Goal: Task Accomplishment & Management: Manage account settings

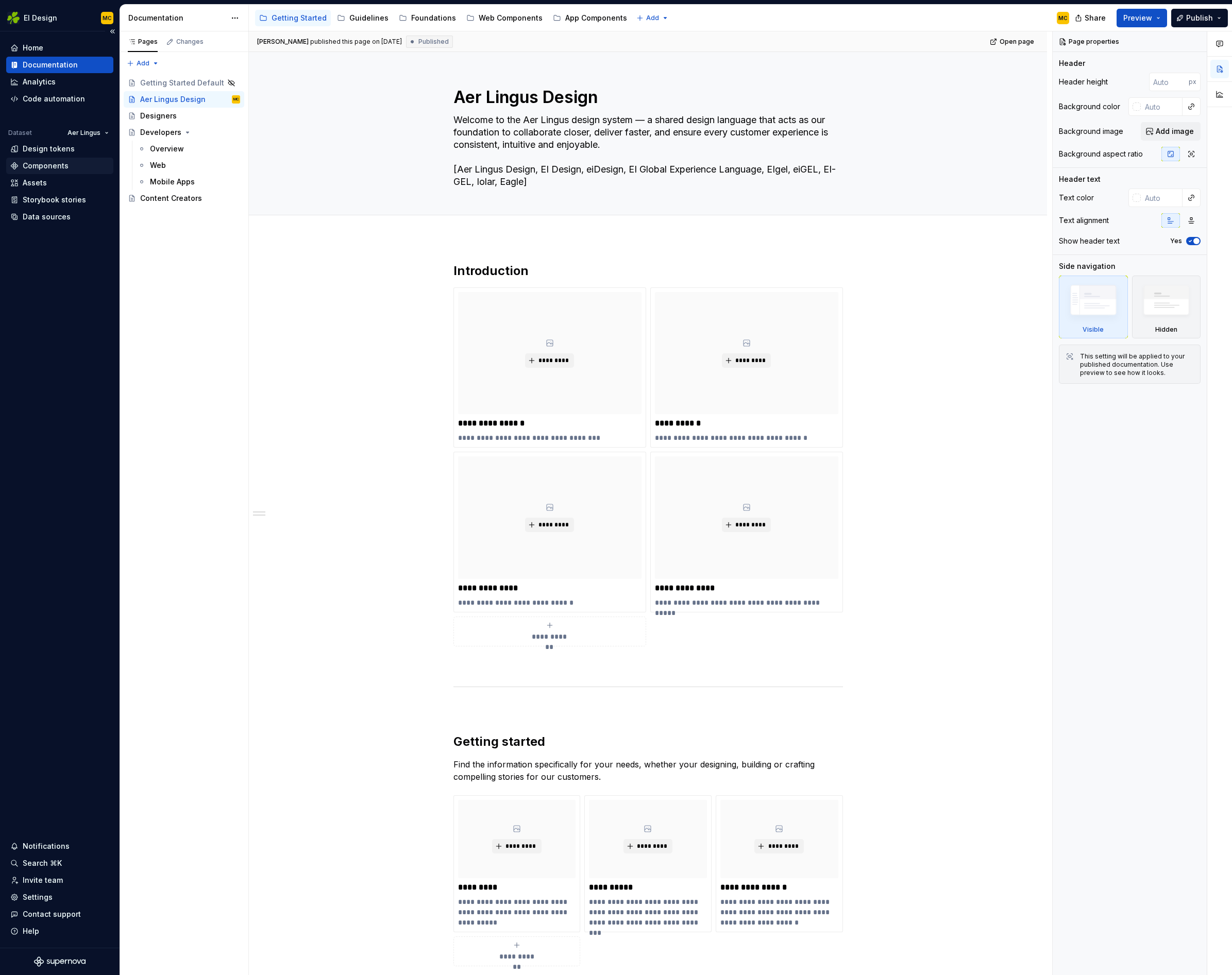
scroll to position [3, 0]
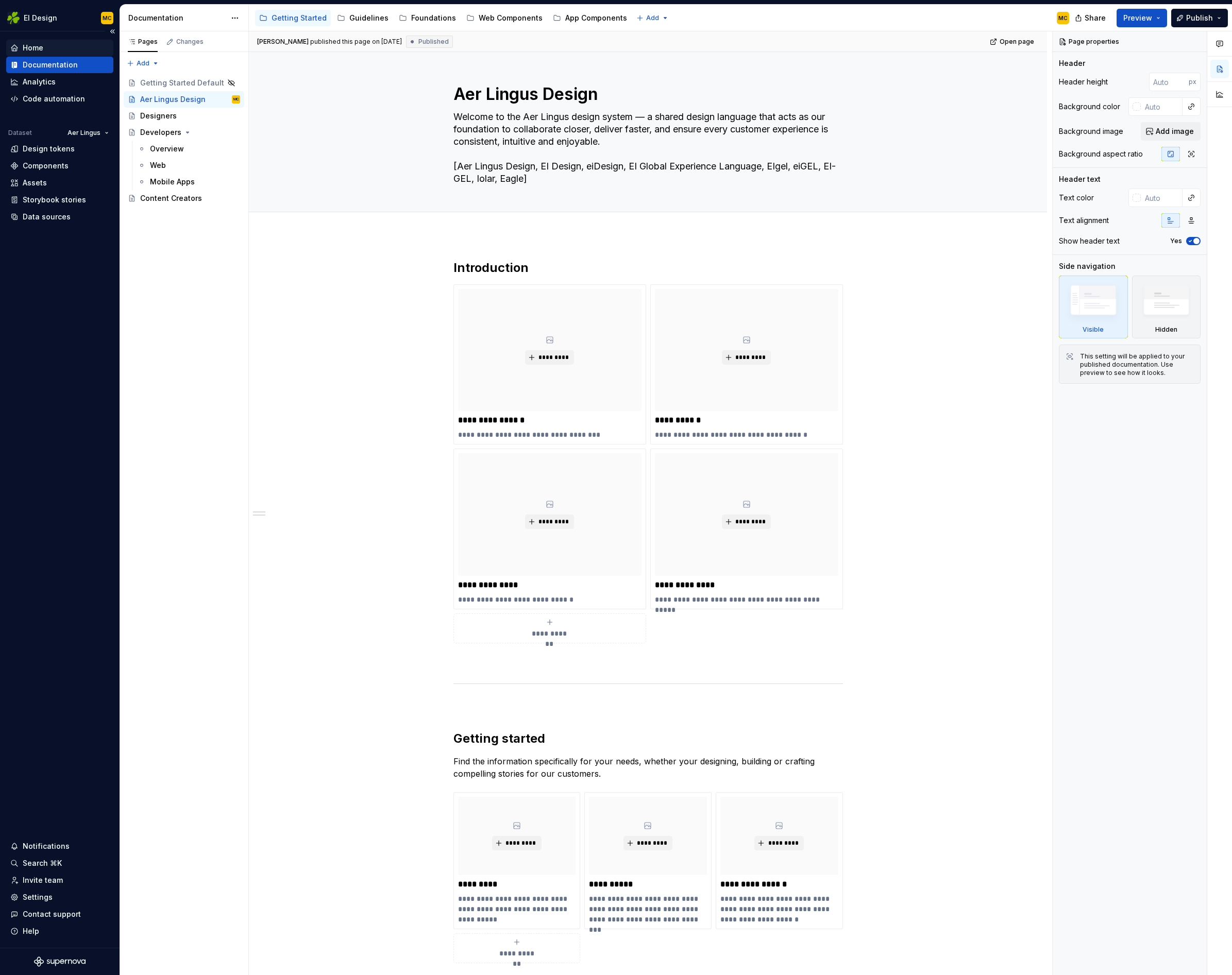
click at [51, 47] on div "Home" at bounding box center [60, 48] width 99 height 10
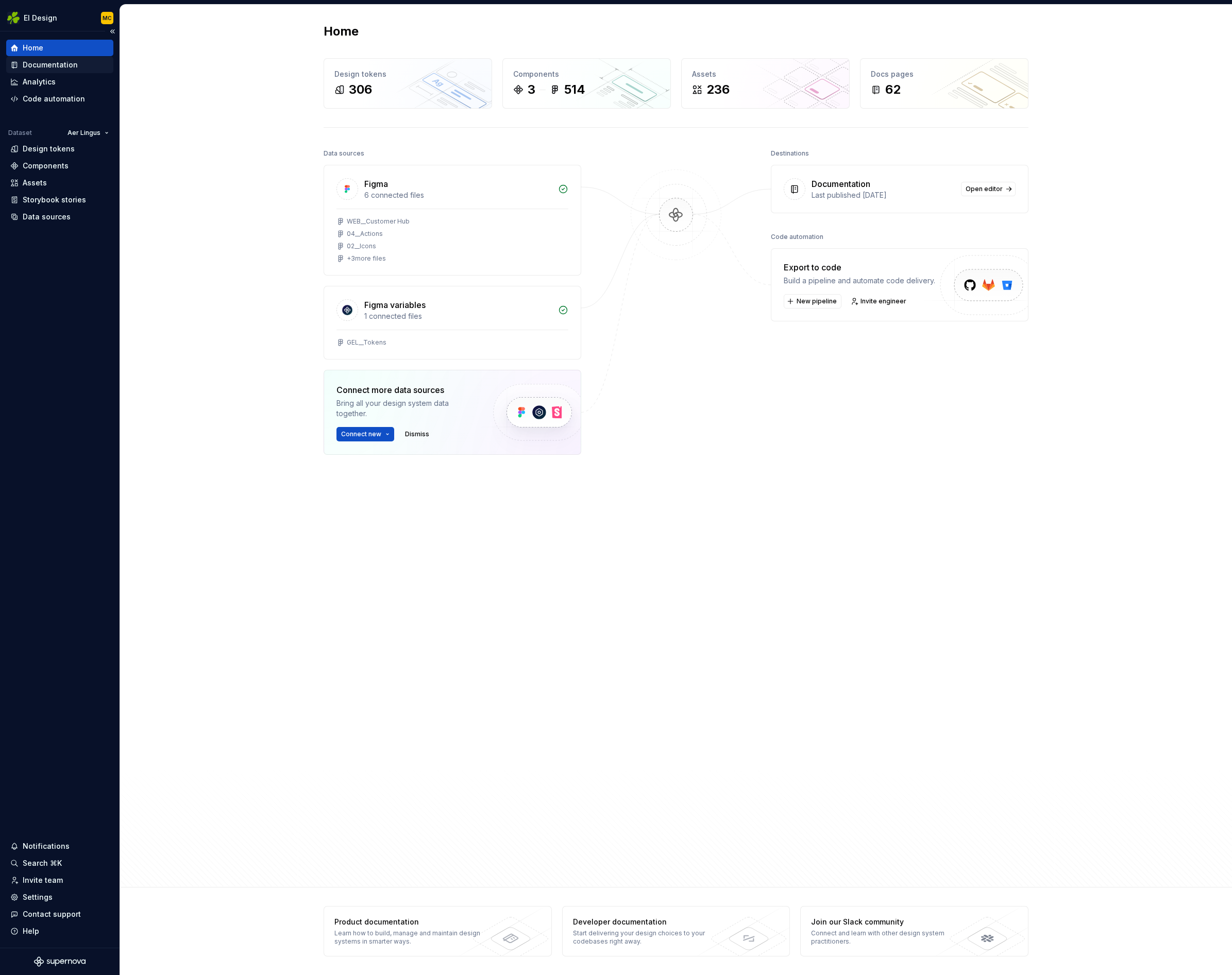
click at [53, 60] on div "Documentation" at bounding box center [50, 65] width 55 height 10
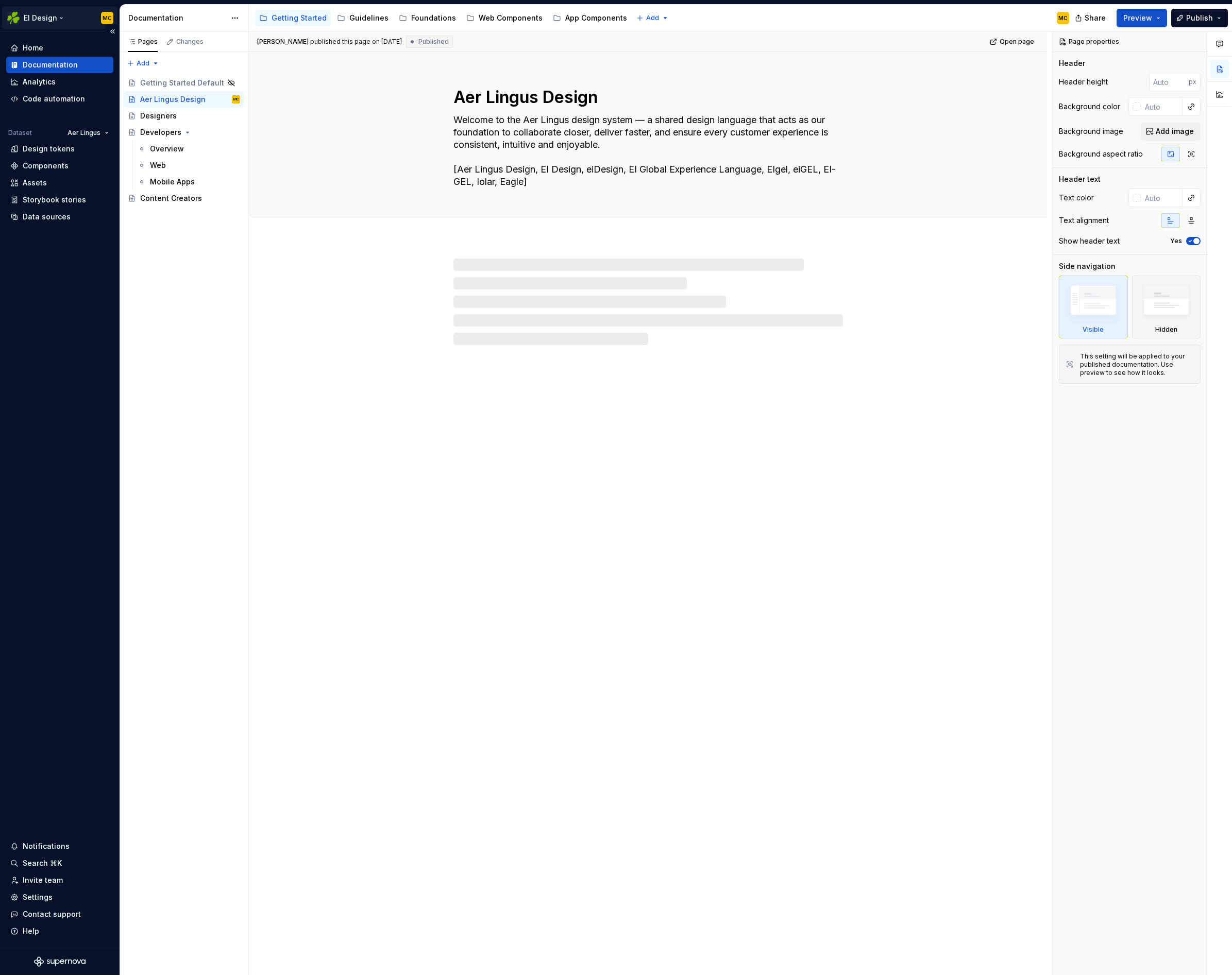
type textarea "*"
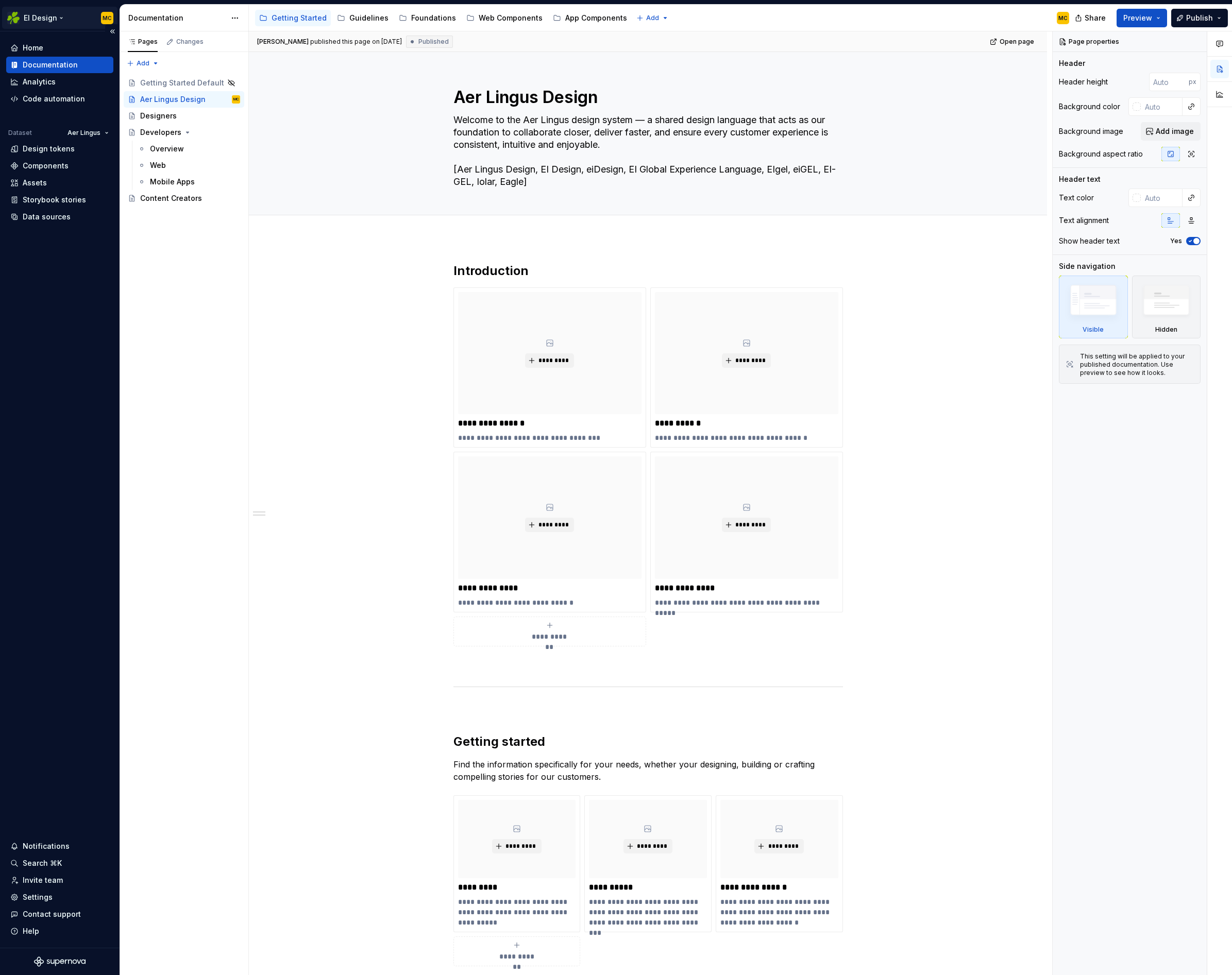
click at [61, 18] on html "EI Design MC Home Documentation Analytics Code automation Dataset Aer Lingus De…" at bounding box center [616, 487] width 1232 height 975
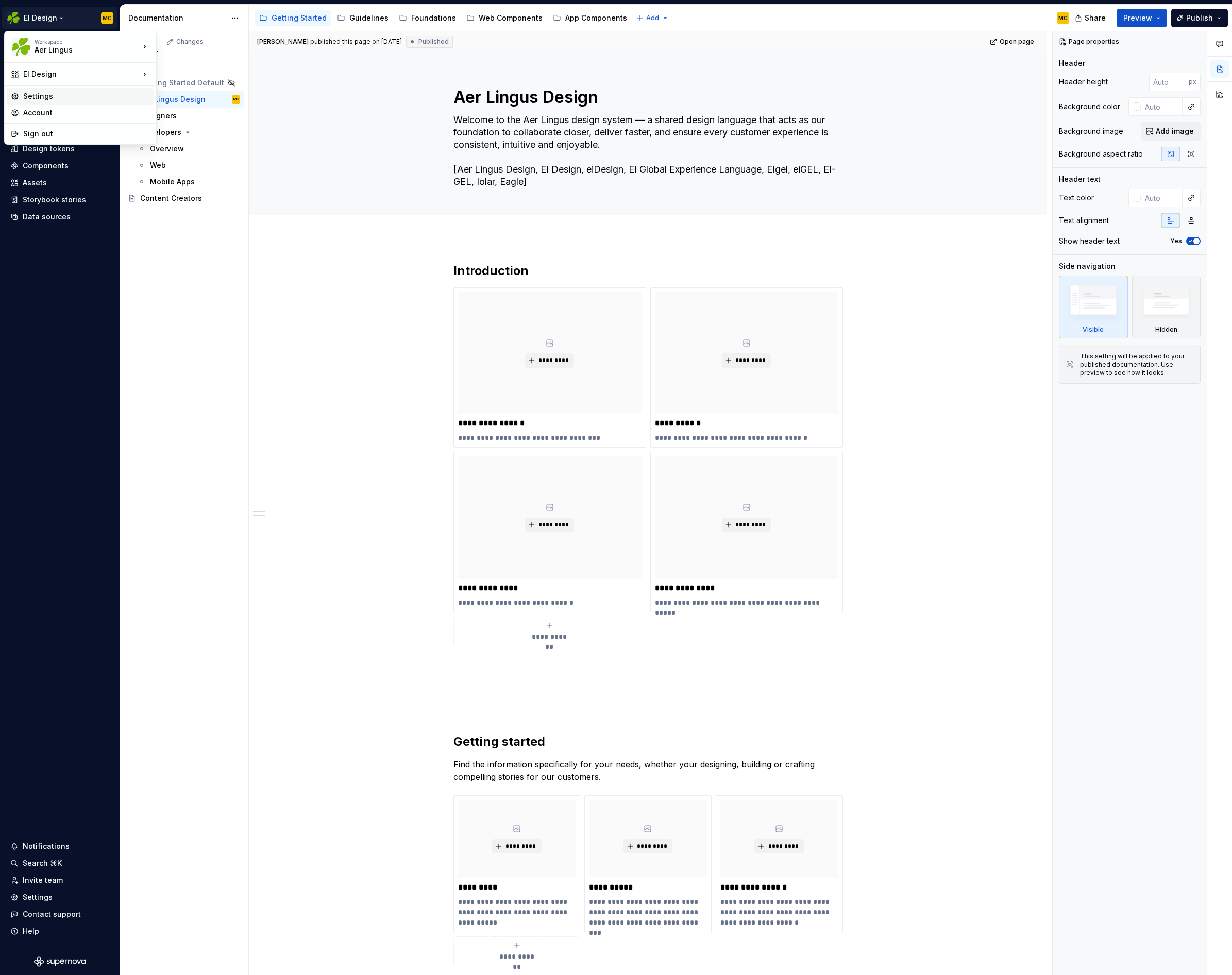
click at [66, 98] on div "Settings" at bounding box center [86, 96] width 127 height 10
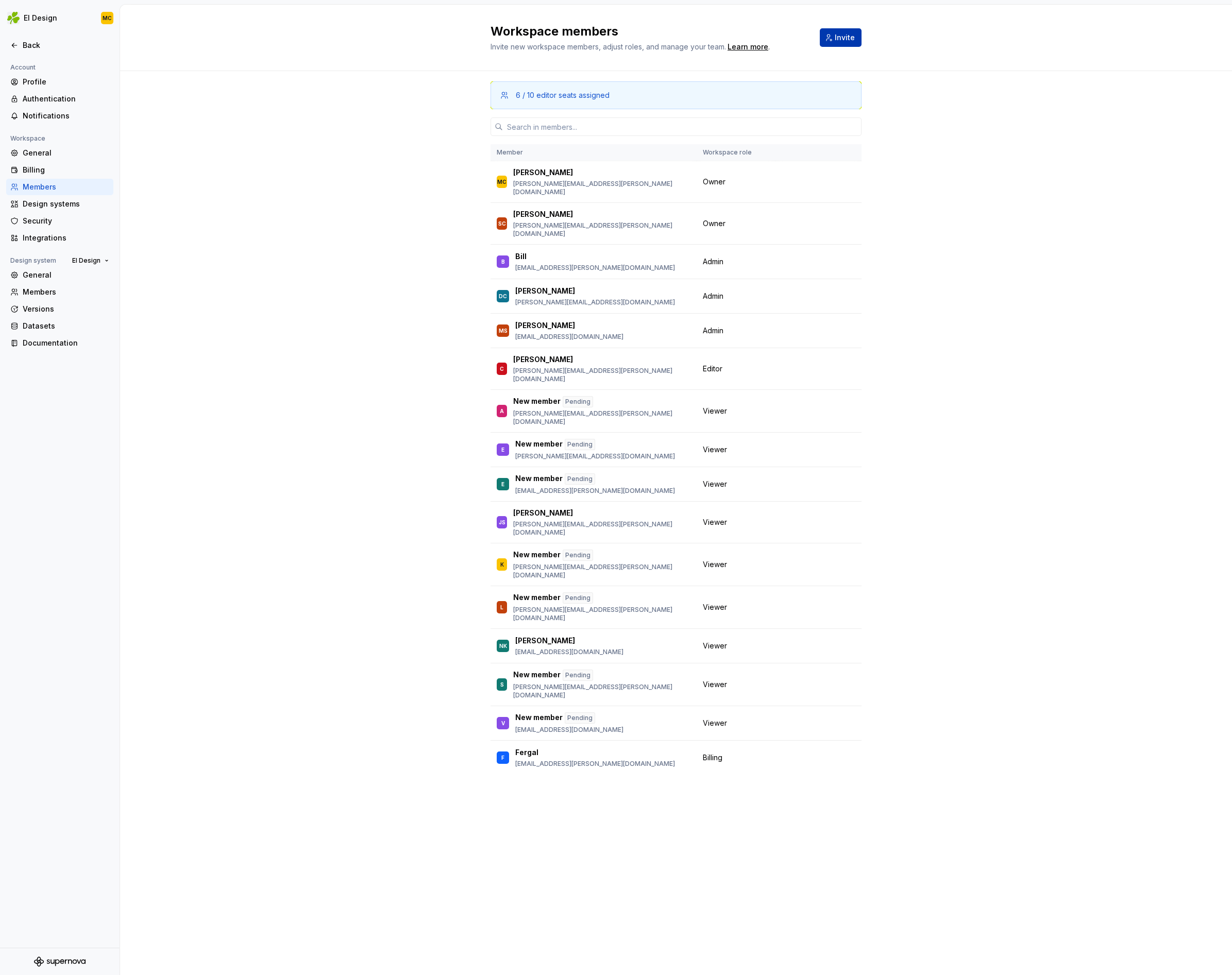
click at [843, 37] on span "Invite" at bounding box center [845, 37] width 20 height 10
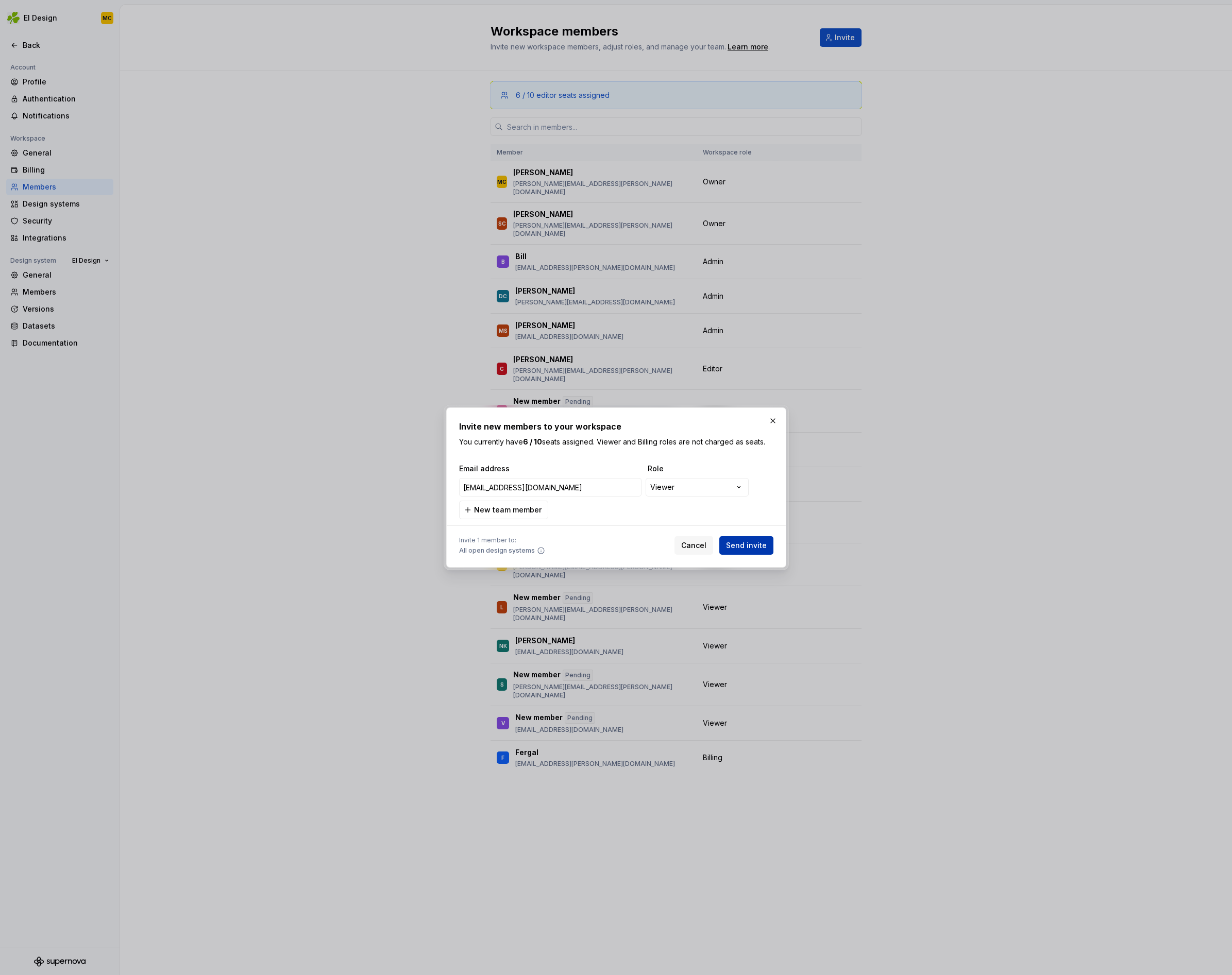
type input "[EMAIL_ADDRESS][DOMAIN_NAME]"
click at [754, 547] on span "Send invite" at bounding box center [746, 546] width 41 height 10
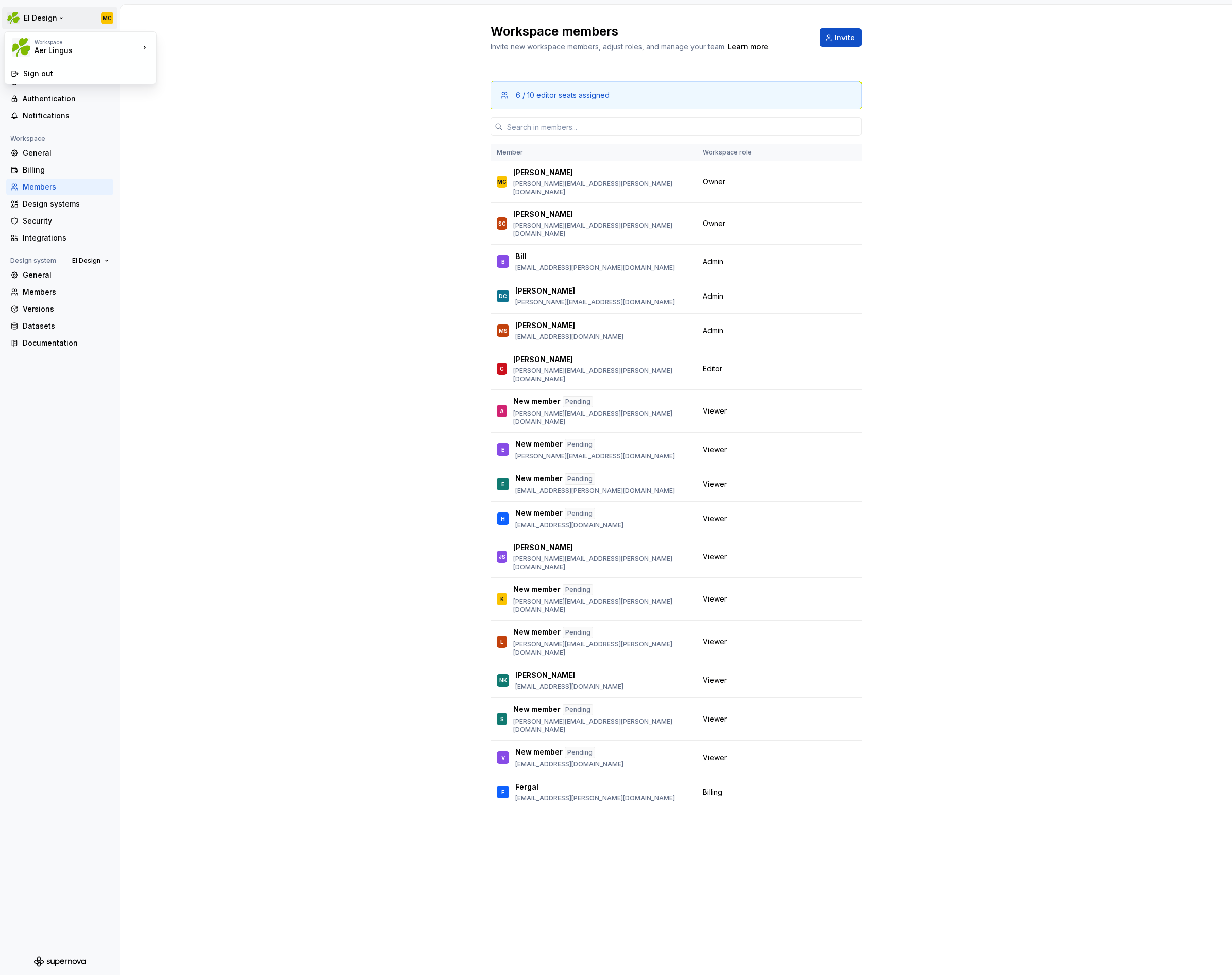
click at [41, 20] on html "EI Design MC Back Account Profile Authentication Notifications Workspace Genera…" at bounding box center [616, 487] width 1232 height 975
click at [77, 17] on html "EI Design MC Back Account Profile Authentication Notifications Workspace Genera…" at bounding box center [616, 487] width 1232 height 975
click at [38, 44] on div "Back" at bounding box center [66, 45] width 86 height 10
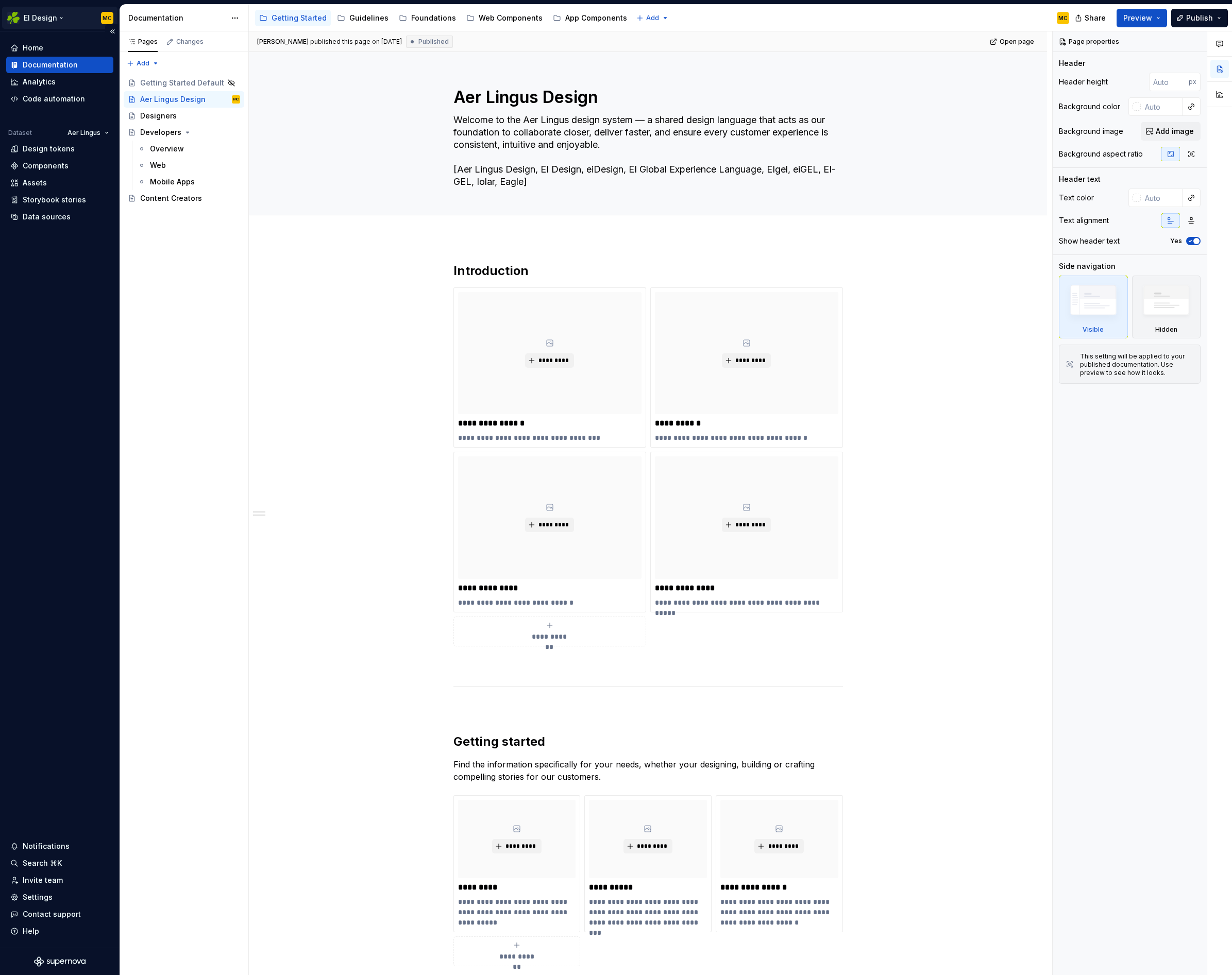
click at [55, 15] on html "EI Design MC Home Documentation Analytics Code automation Dataset Aer Lingus De…" at bounding box center [616, 487] width 1232 height 975
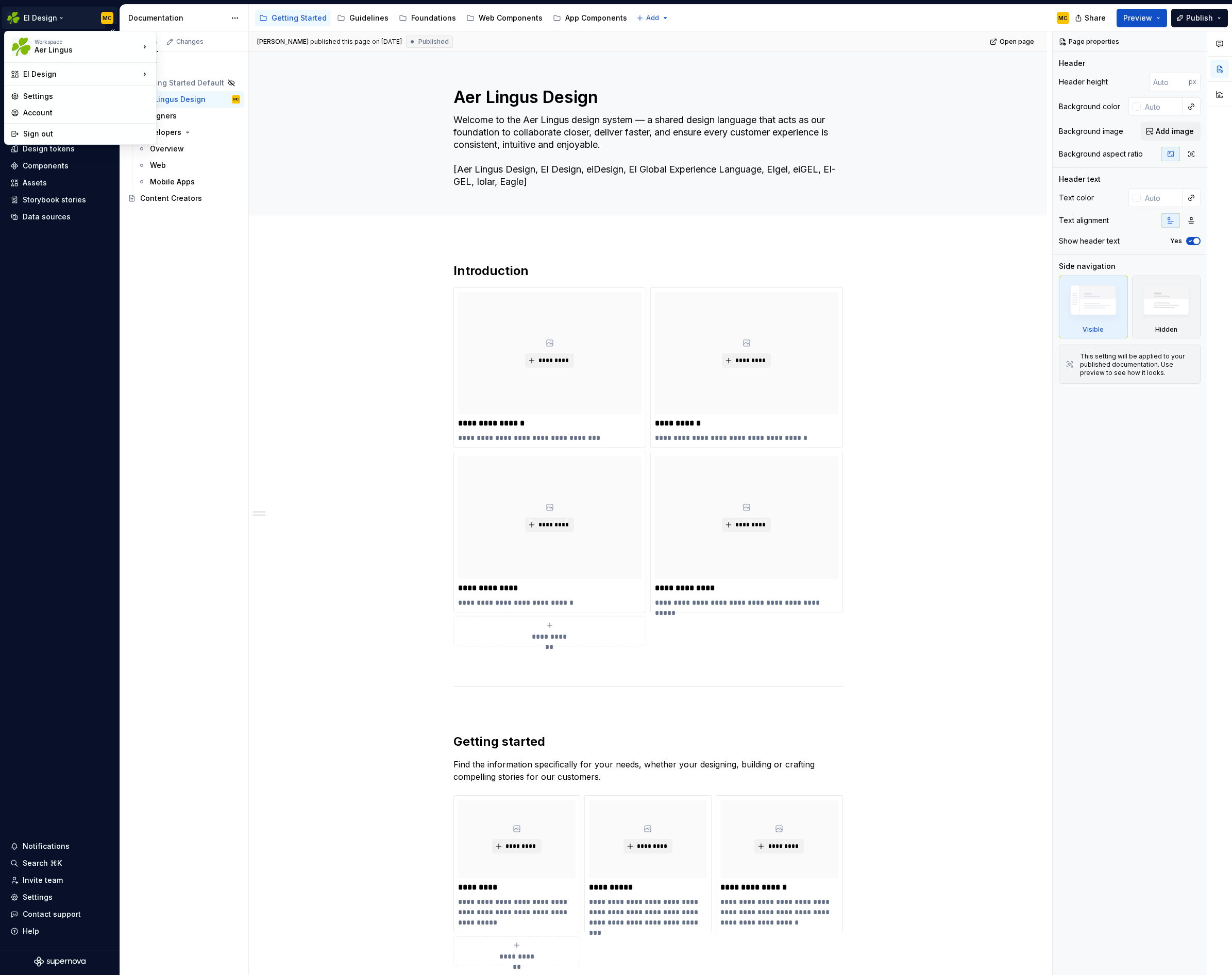
type textarea "*"
click at [56, 96] on div "Settings" at bounding box center [86, 96] width 127 height 10
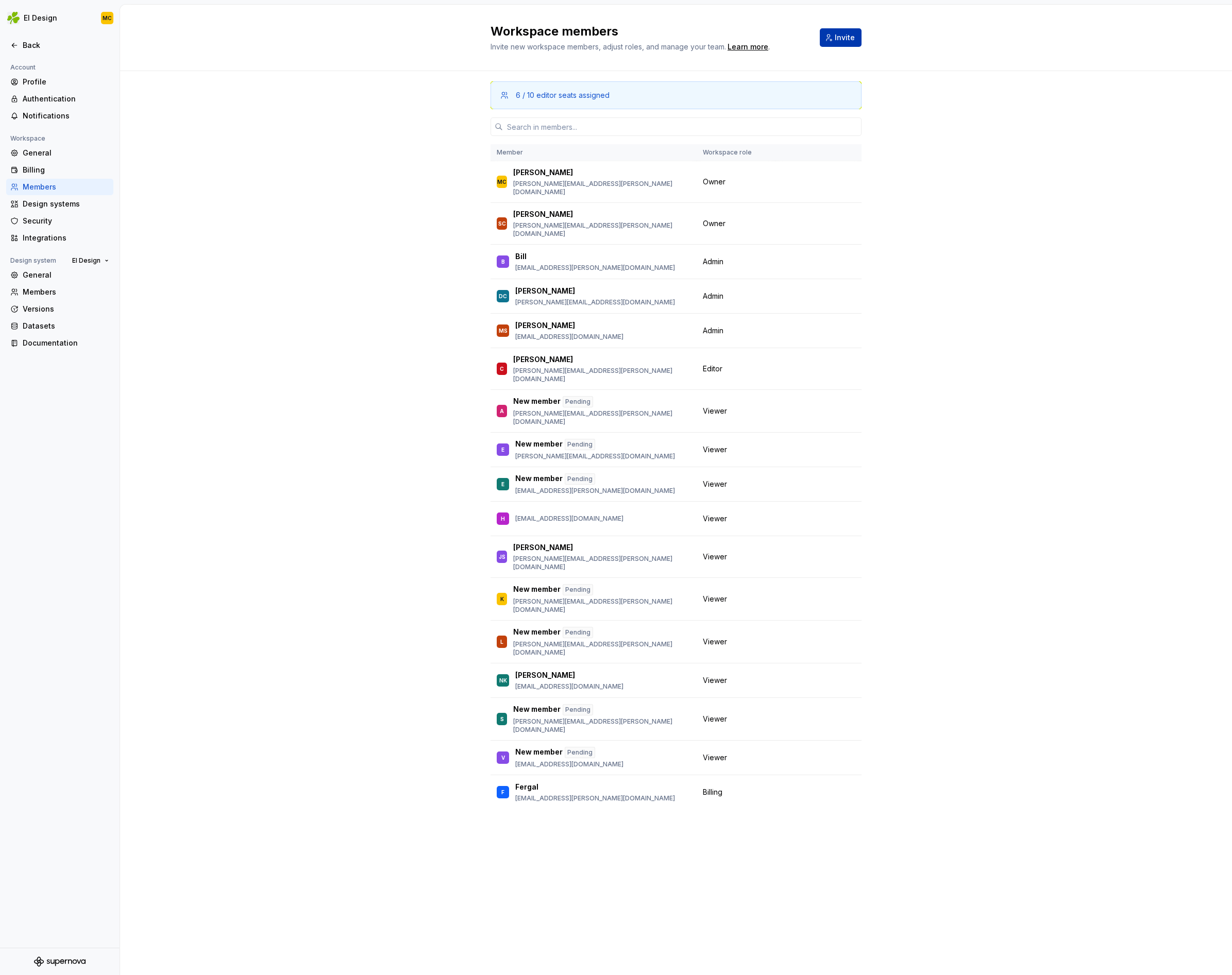
click at [832, 39] on button "Invite" at bounding box center [841, 37] width 41 height 18
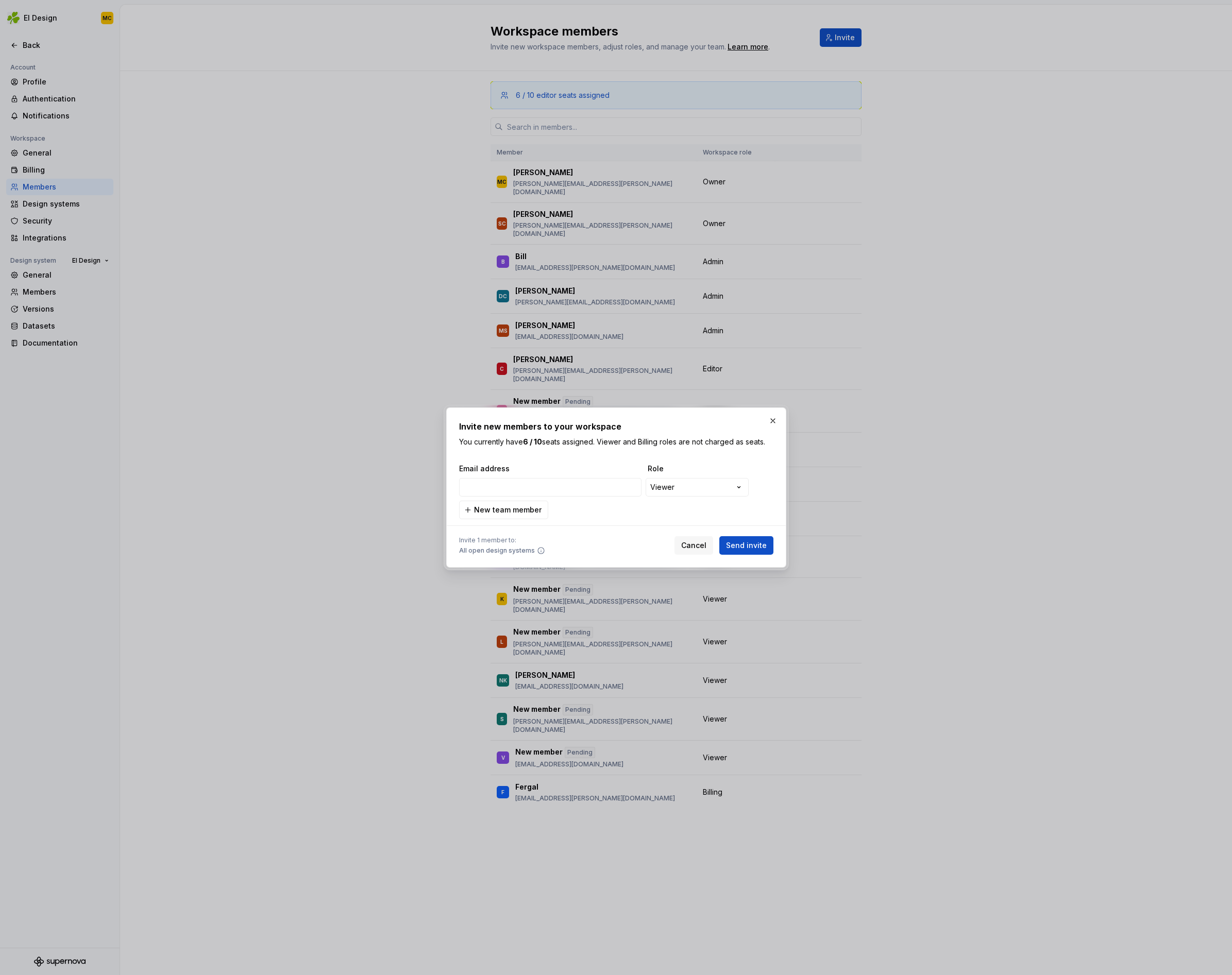
type input "[EMAIL_ADDRESS][PERSON_NAME][DOMAIN_NAME]"
click at [761, 546] on span "Send invite" at bounding box center [746, 546] width 41 height 10
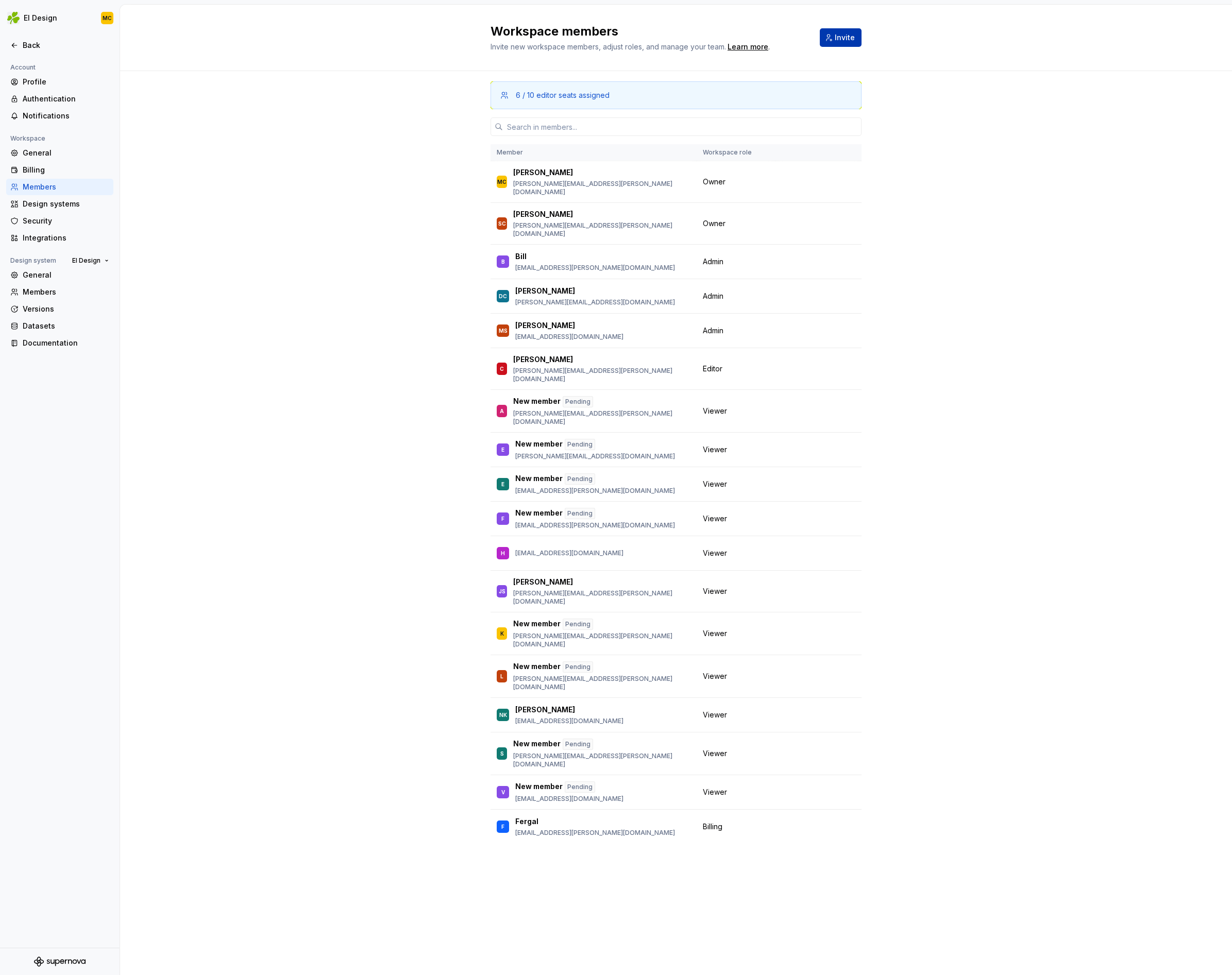
click at [849, 37] on span "Invite" at bounding box center [845, 37] width 20 height 10
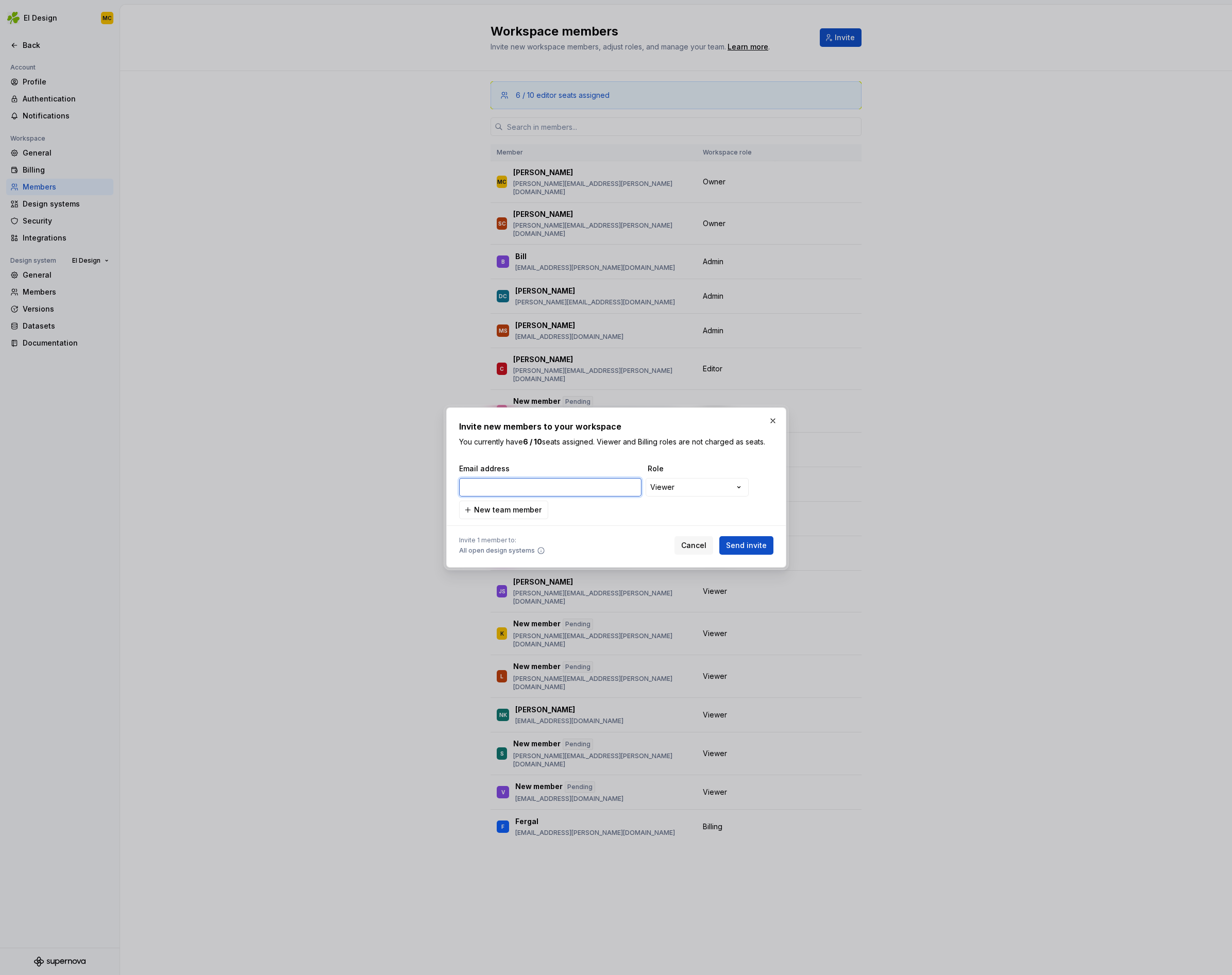
paste input "[PERSON_NAME][EMAIL_ADDRESS][PERSON_NAME][DOMAIN_NAME]"
type input "[PERSON_NAME][EMAIL_ADDRESS][PERSON_NAME][DOMAIN_NAME]"
click at [503, 513] on span "New team member" at bounding box center [507, 510] width 67 height 10
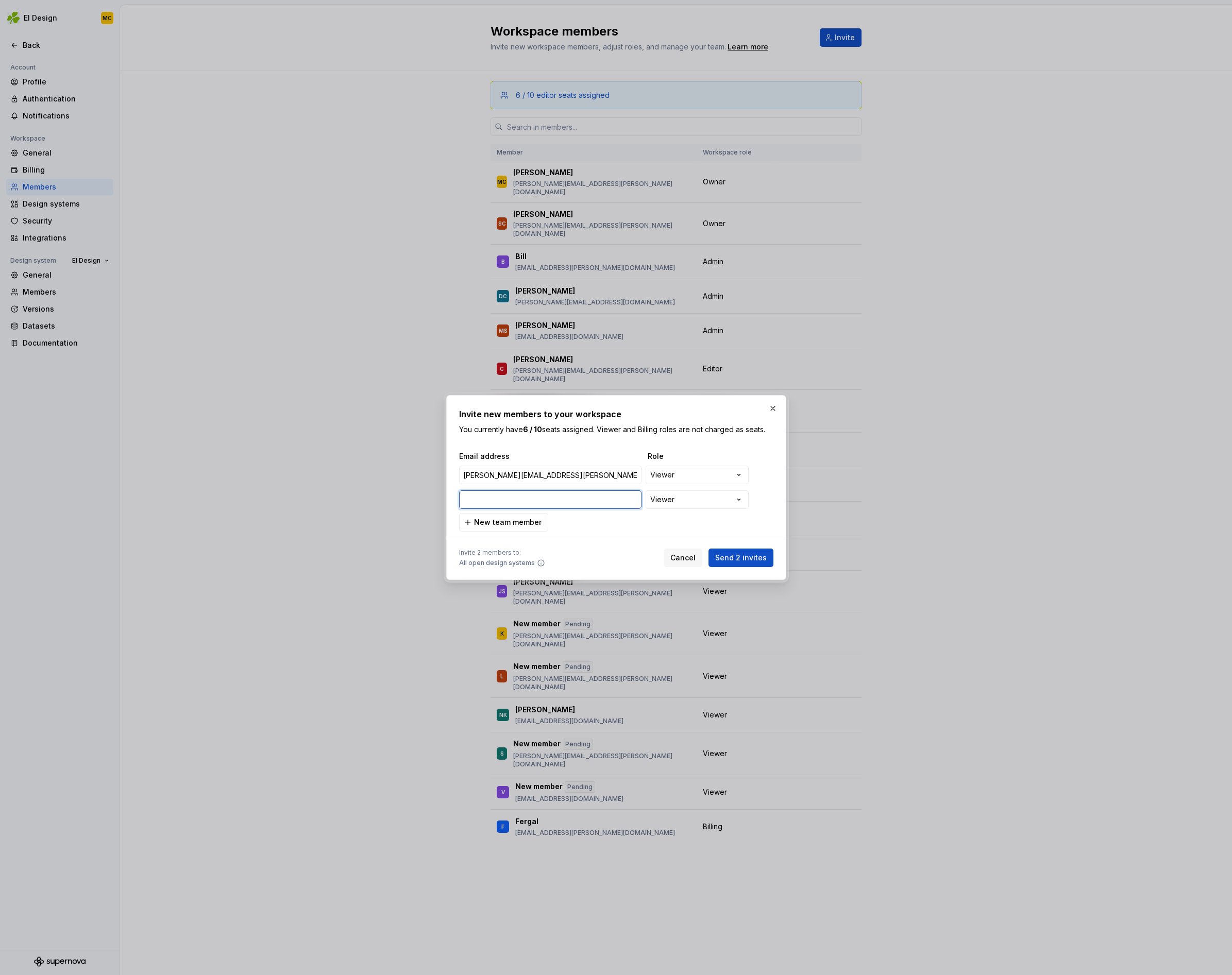
paste input "[PERSON_NAME][EMAIL_ADDRESS][DOMAIN_NAME]"
type input "[PERSON_NAME][EMAIL_ADDRESS][DOMAIN_NAME]"
click at [530, 523] on span "New team member" at bounding box center [507, 523] width 67 height 10
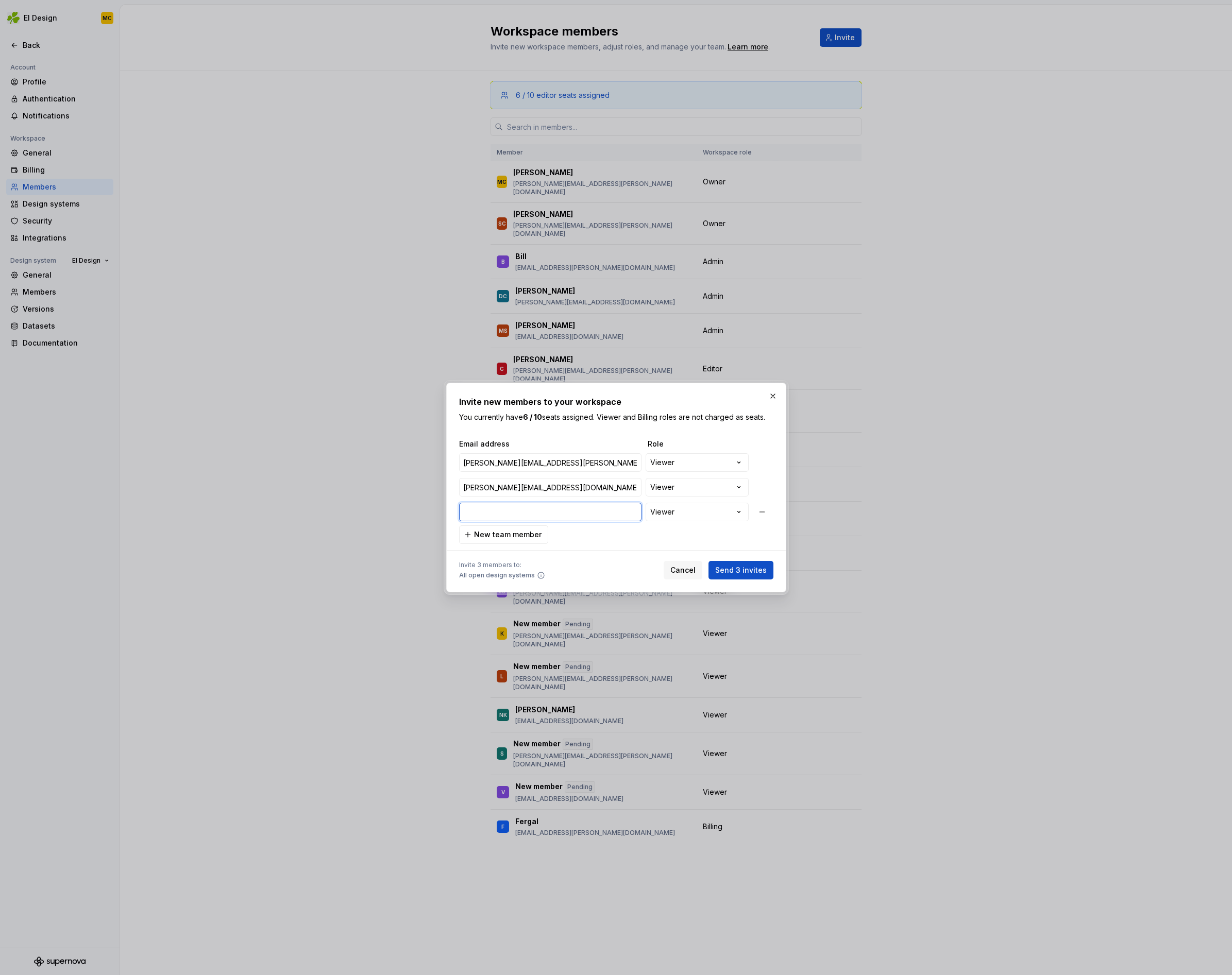
paste input "[EMAIL_ADDRESS][PERSON_NAME][DOMAIN_NAME]"
type input "[EMAIL_ADDRESS][PERSON_NAME][DOMAIN_NAME]"
click at [742, 572] on span "Send 3 invites" at bounding box center [741, 570] width 52 height 10
